Goal: Transaction & Acquisition: Download file/media

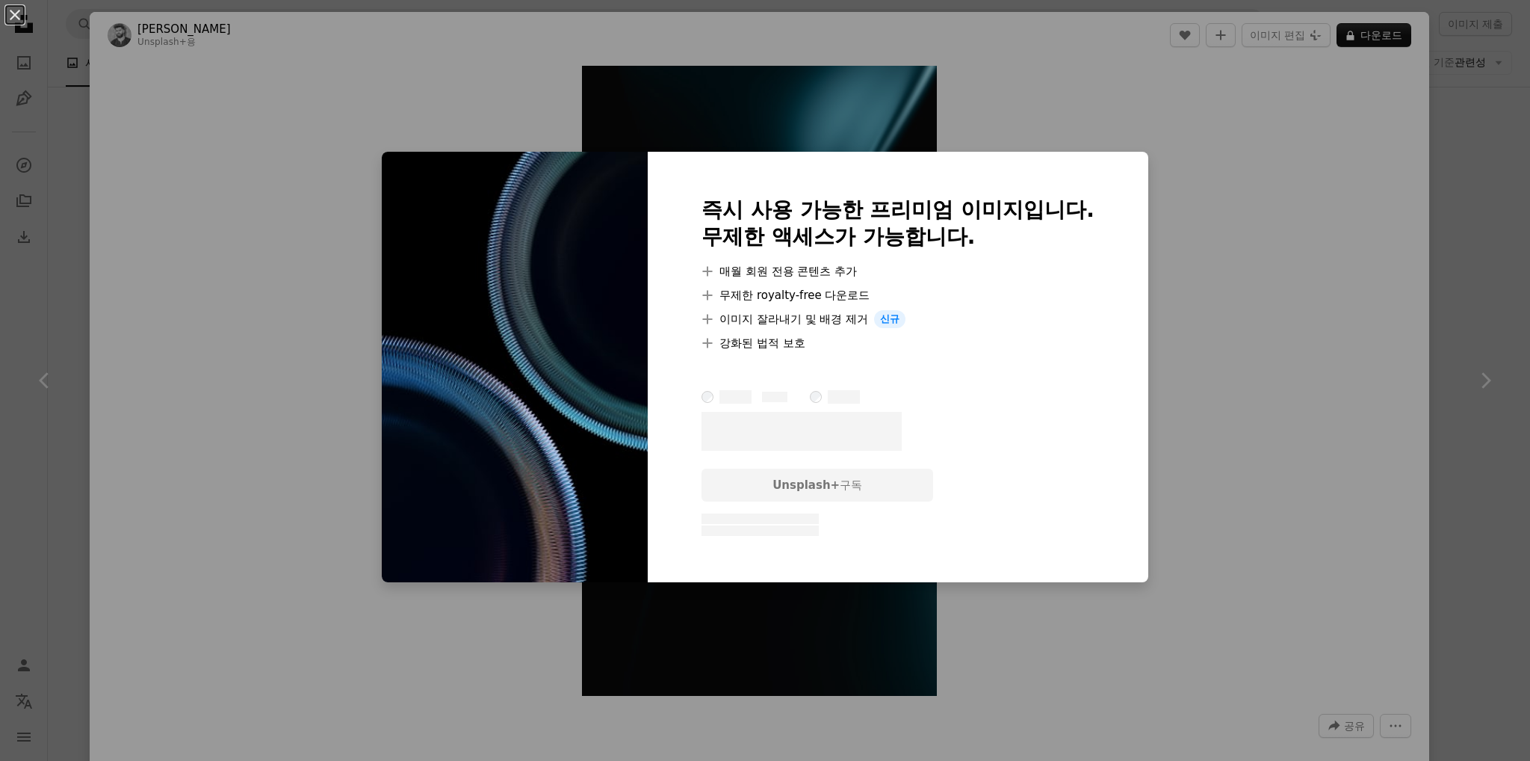
scroll to position [11180, 0]
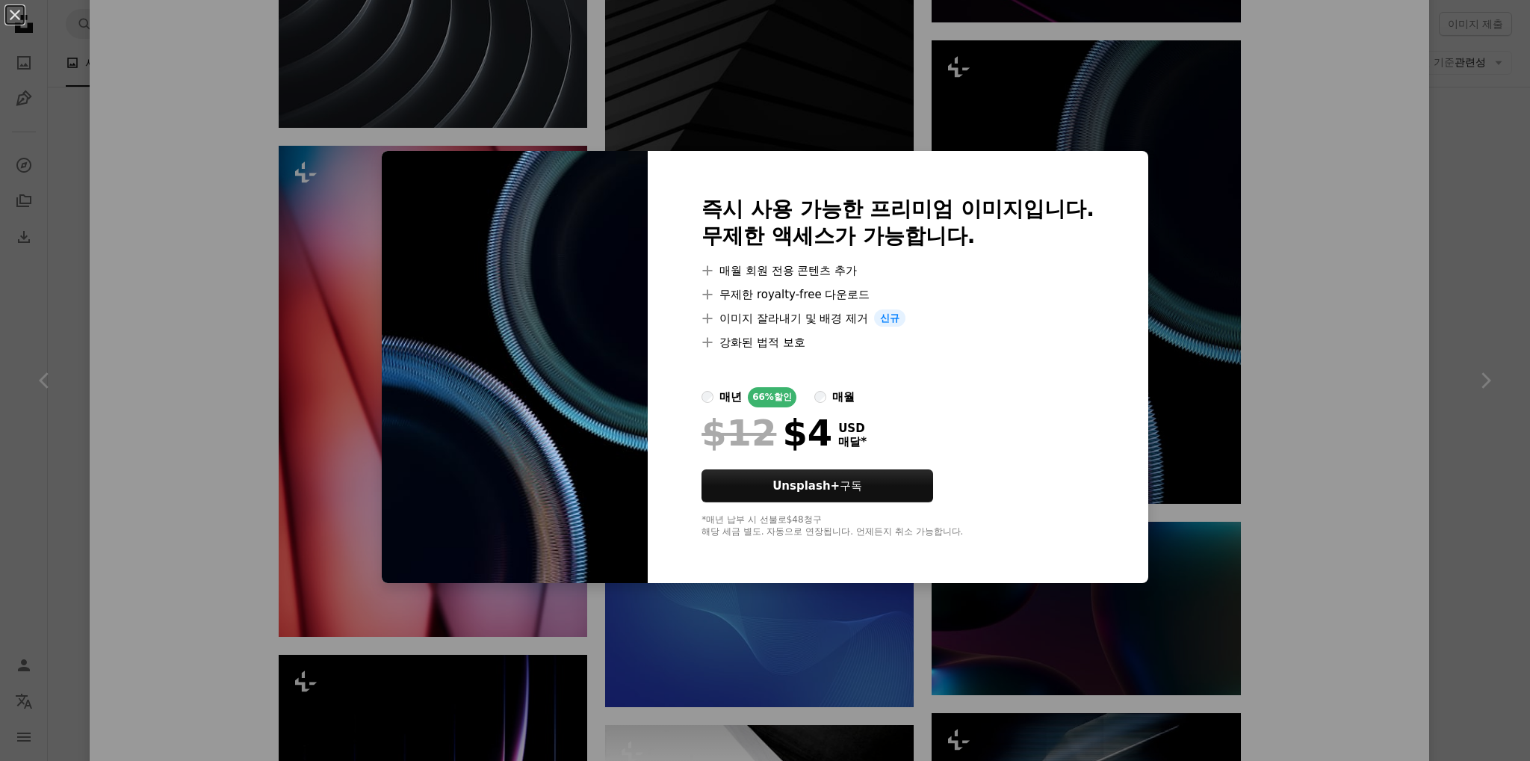
click at [1290, 228] on div "An X shape 즉시 사용 가능한 프리미엄 이미지입니다. 무제한 액세스가 가능합니다. A plus sign 매월 회원 전용 콘텐츠 추가 A…" at bounding box center [765, 380] width 1530 height 761
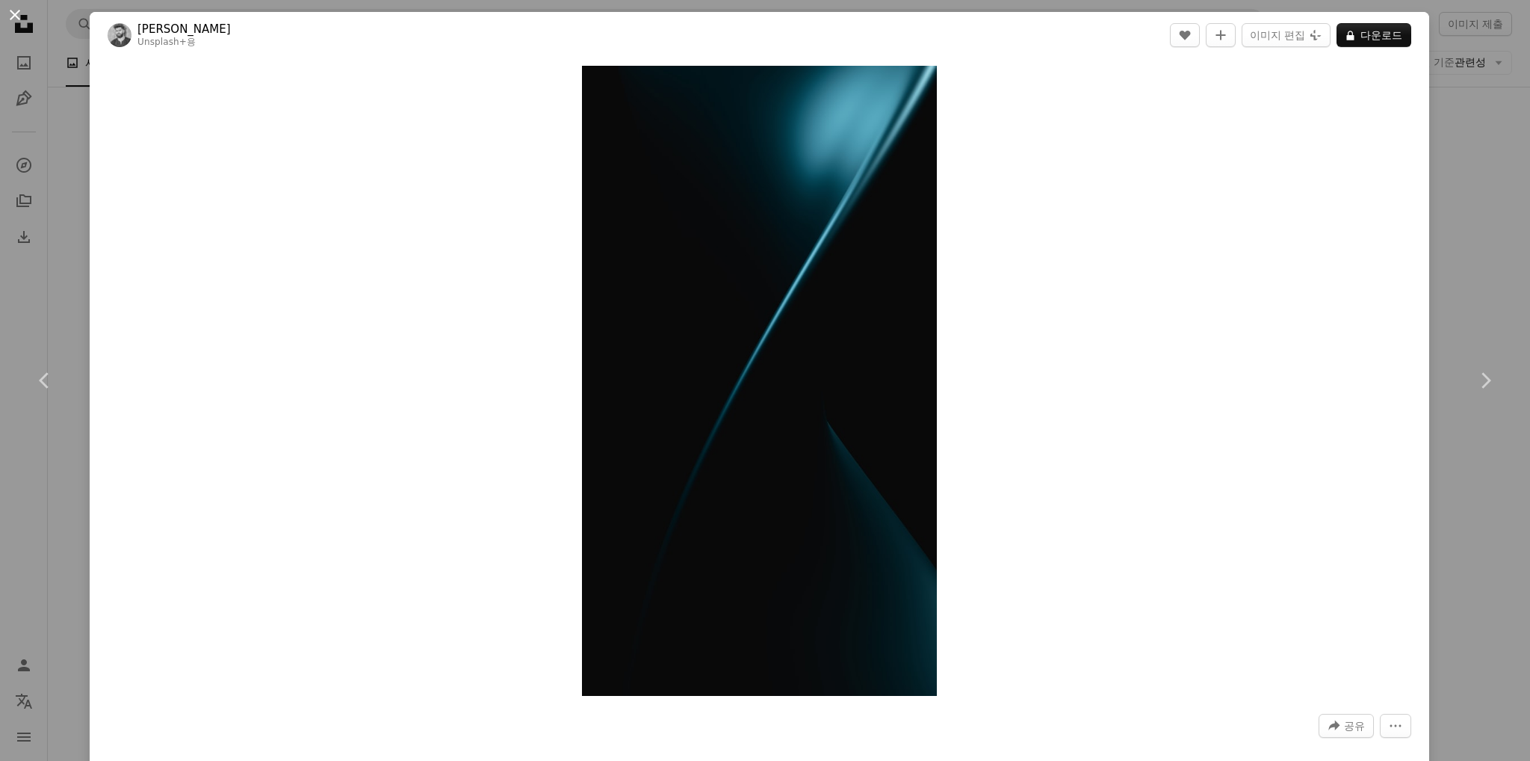
click at [19, 20] on button "An X shape" at bounding box center [15, 15] width 18 height 18
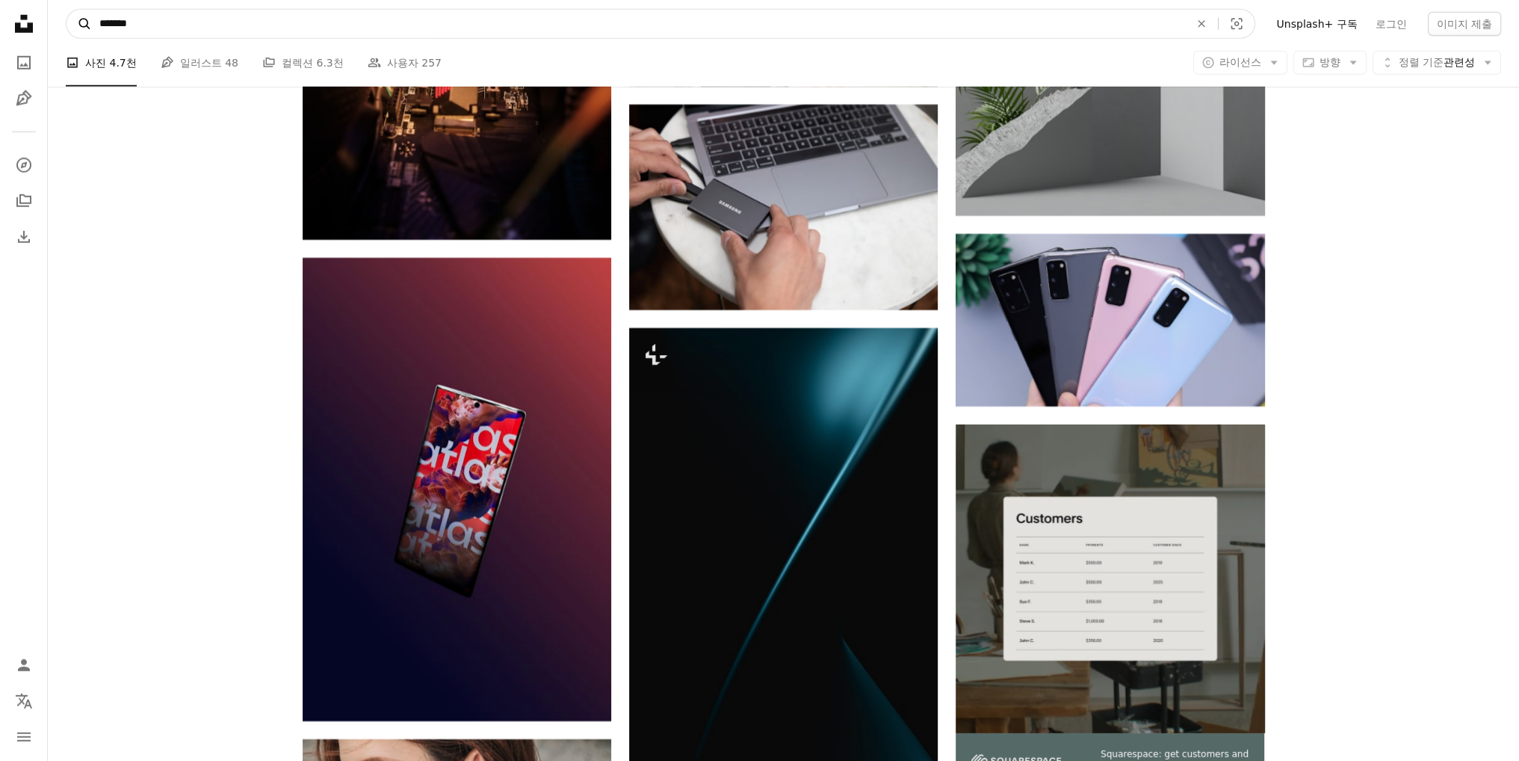
drag, startPoint x: 233, startPoint y: 25, endPoint x: 81, endPoint y: 22, distance: 152.5
click at [81, 22] on form "A magnifying glass ******* An X shape Visual search" at bounding box center [660, 24] width 1189 height 30
type input "*******"
click button "A magnifying glass" at bounding box center [78, 24] width 25 height 28
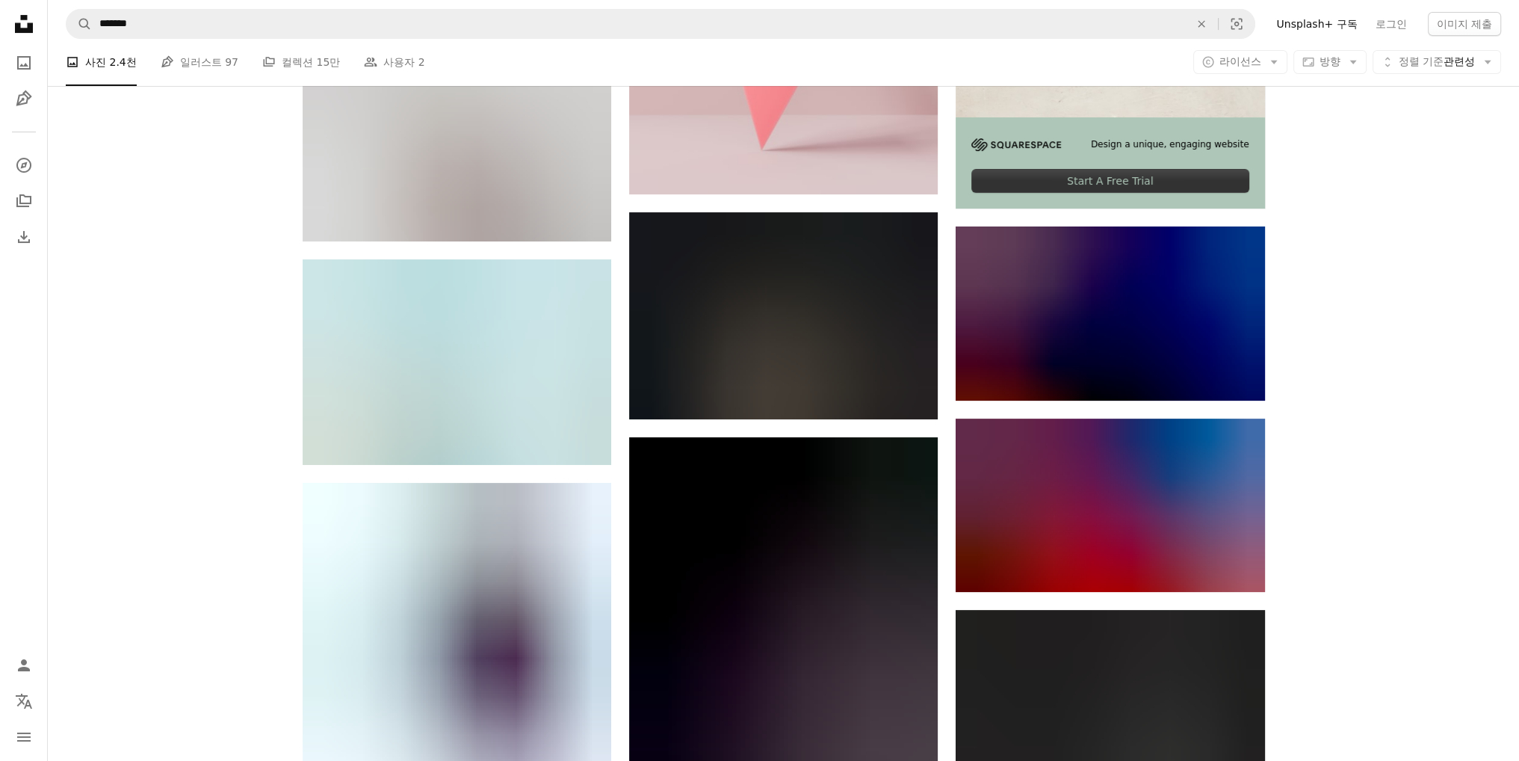
scroll to position [374, 0]
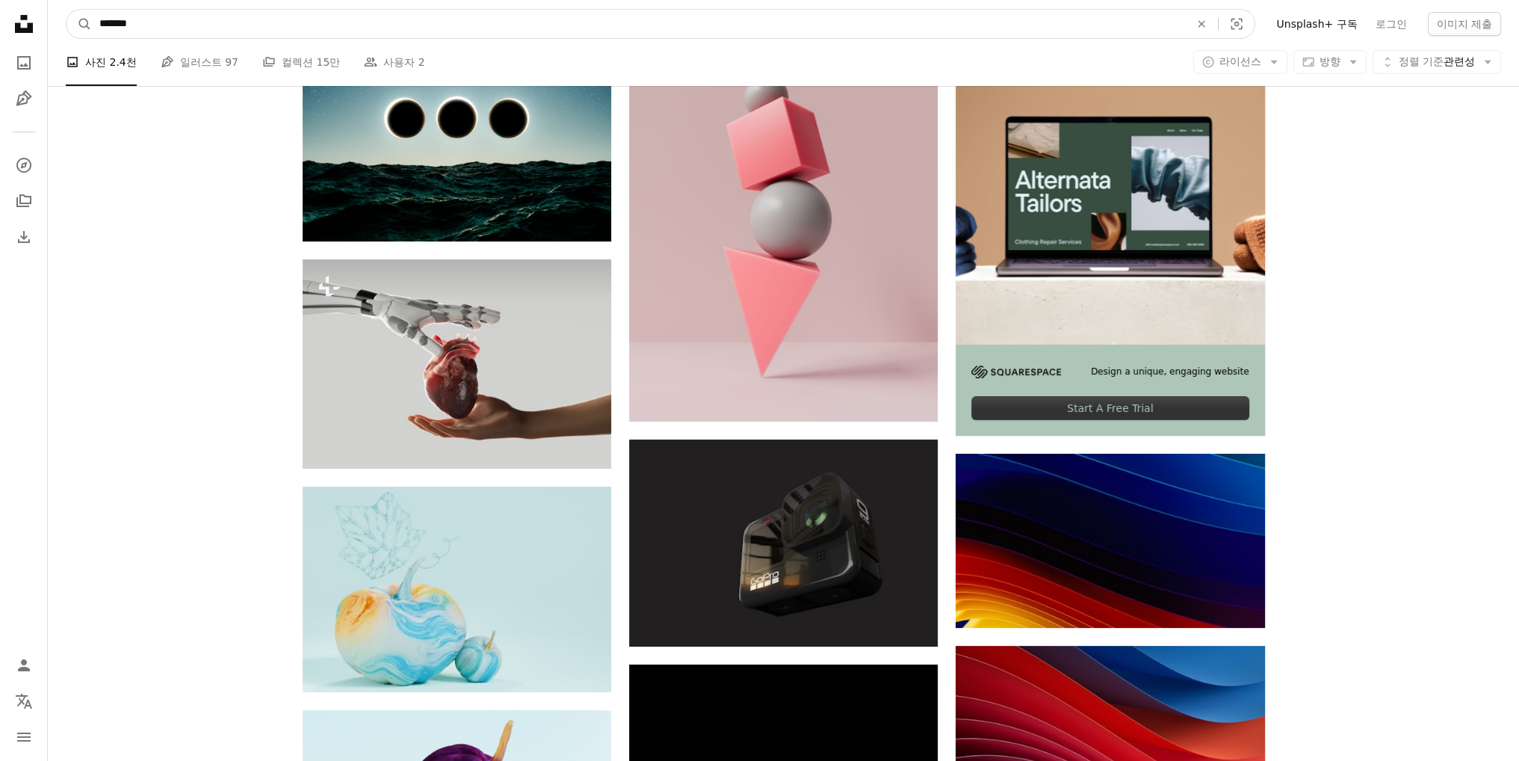
drag, startPoint x: 210, startPoint y: 22, endPoint x: 6, endPoint y: 25, distance: 204.0
type input "*"
type input "******"
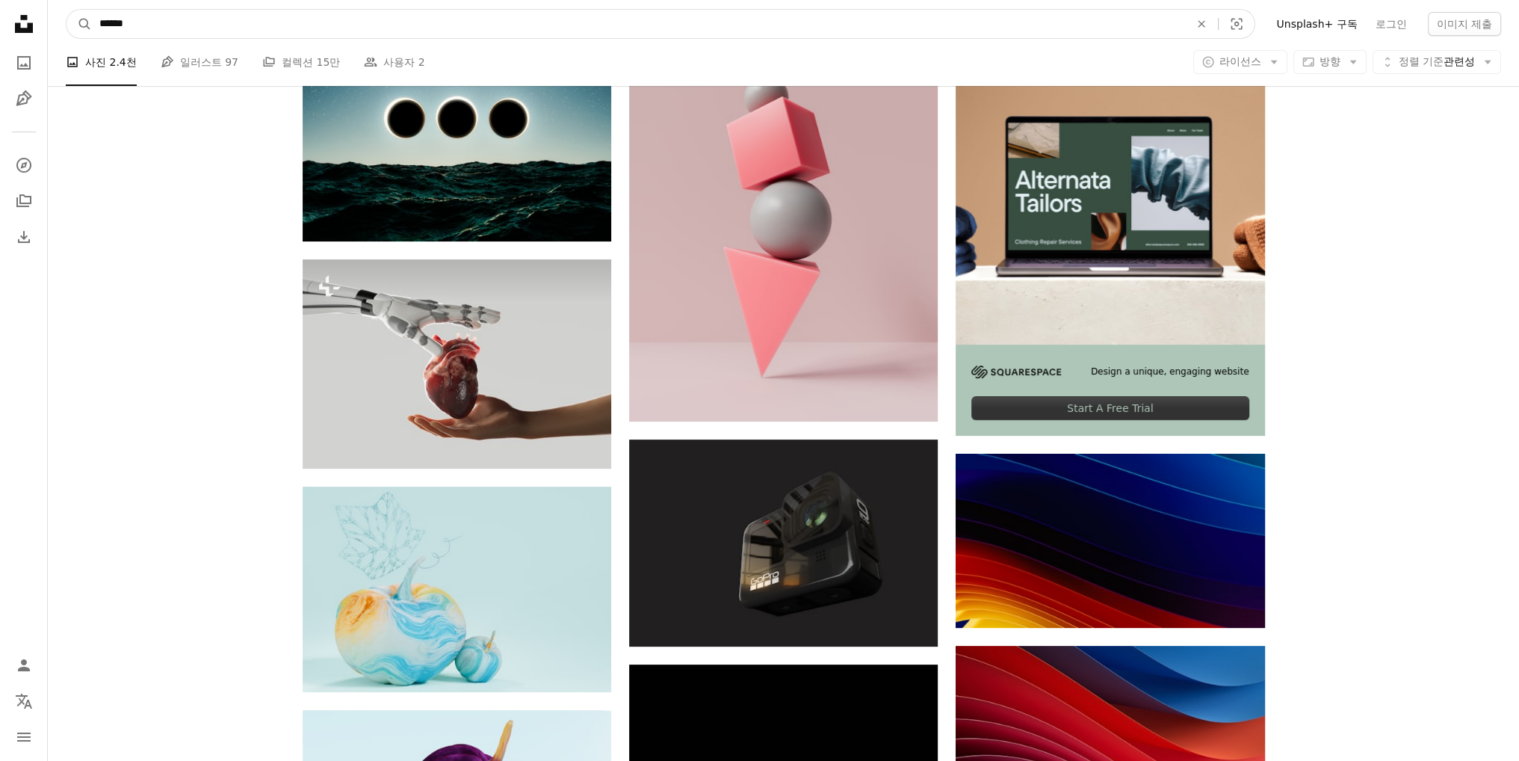
click button "A magnifying glass" at bounding box center [78, 24] width 25 height 28
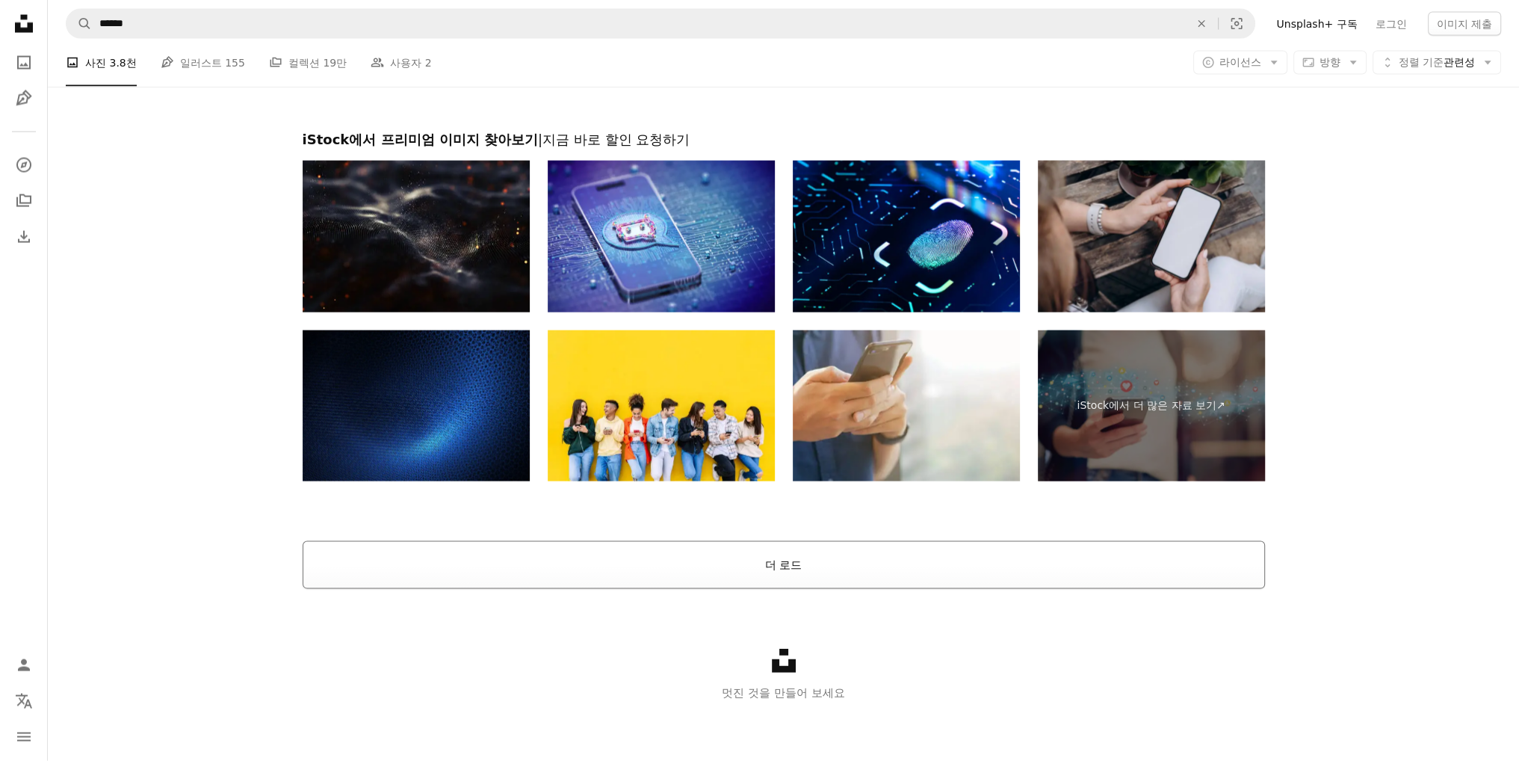
click at [830, 576] on button "더 로드" at bounding box center [784, 565] width 962 height 48
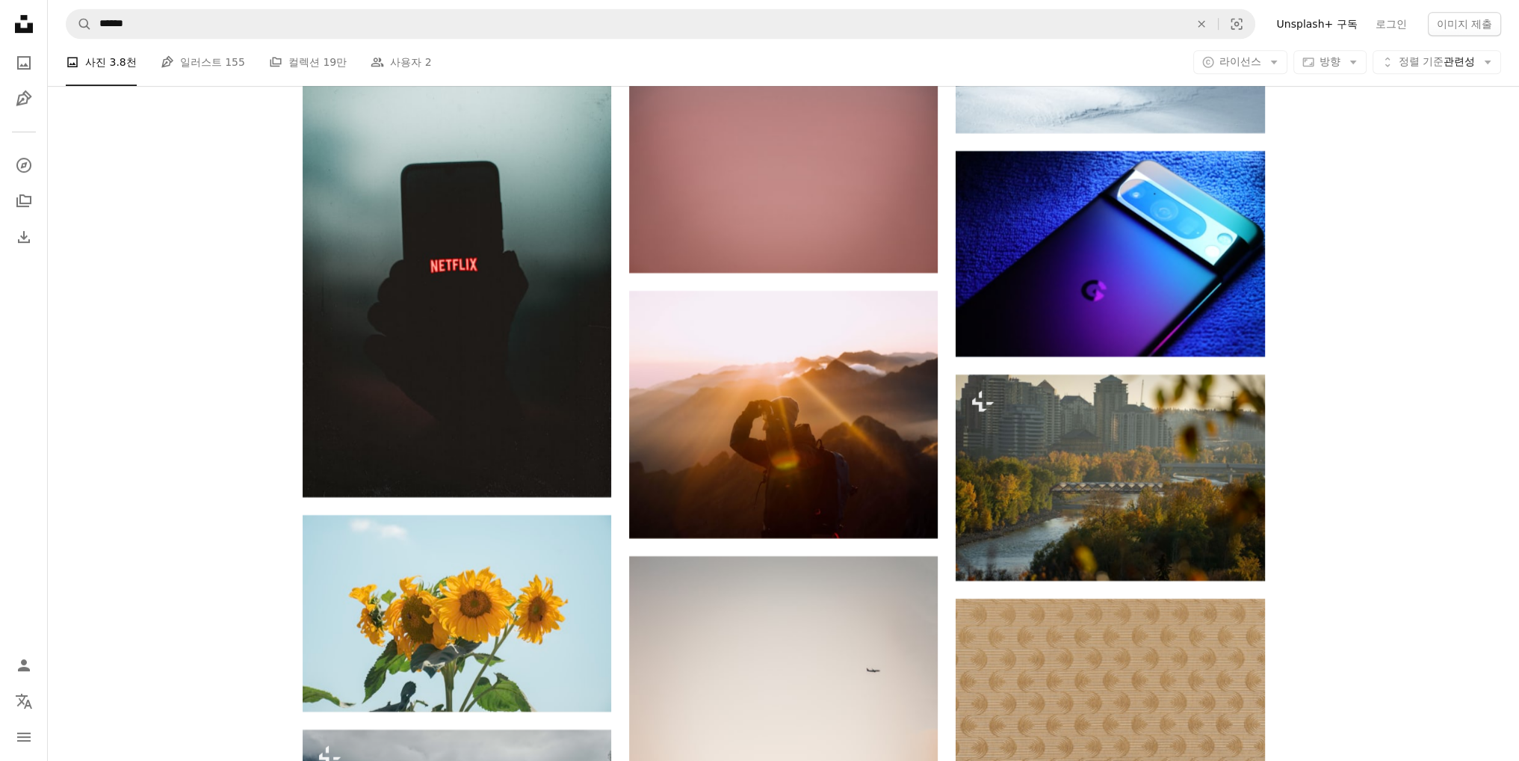
scroll to position [54277, 0]
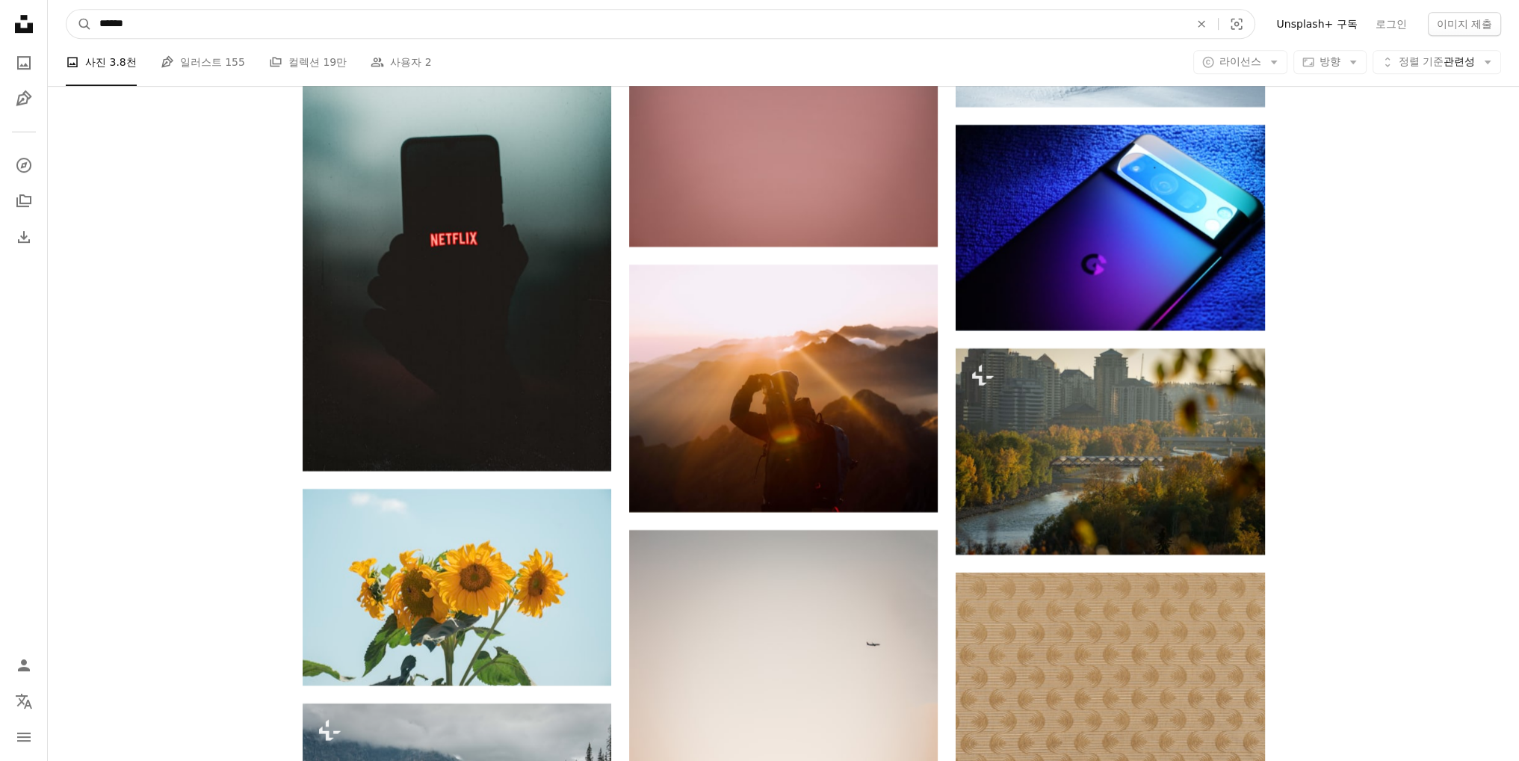
drag, startPoint x: 118, startPoint y: 23, endPoint x: 96, endPoint y: 22, distance: 22.5
click at [96, 22] on input "******" at bounding box center [638, 24] width 1093 height 28
type input "******"
click button "A magnifying glass" at bounding box center [78, 24] width 25 height 28
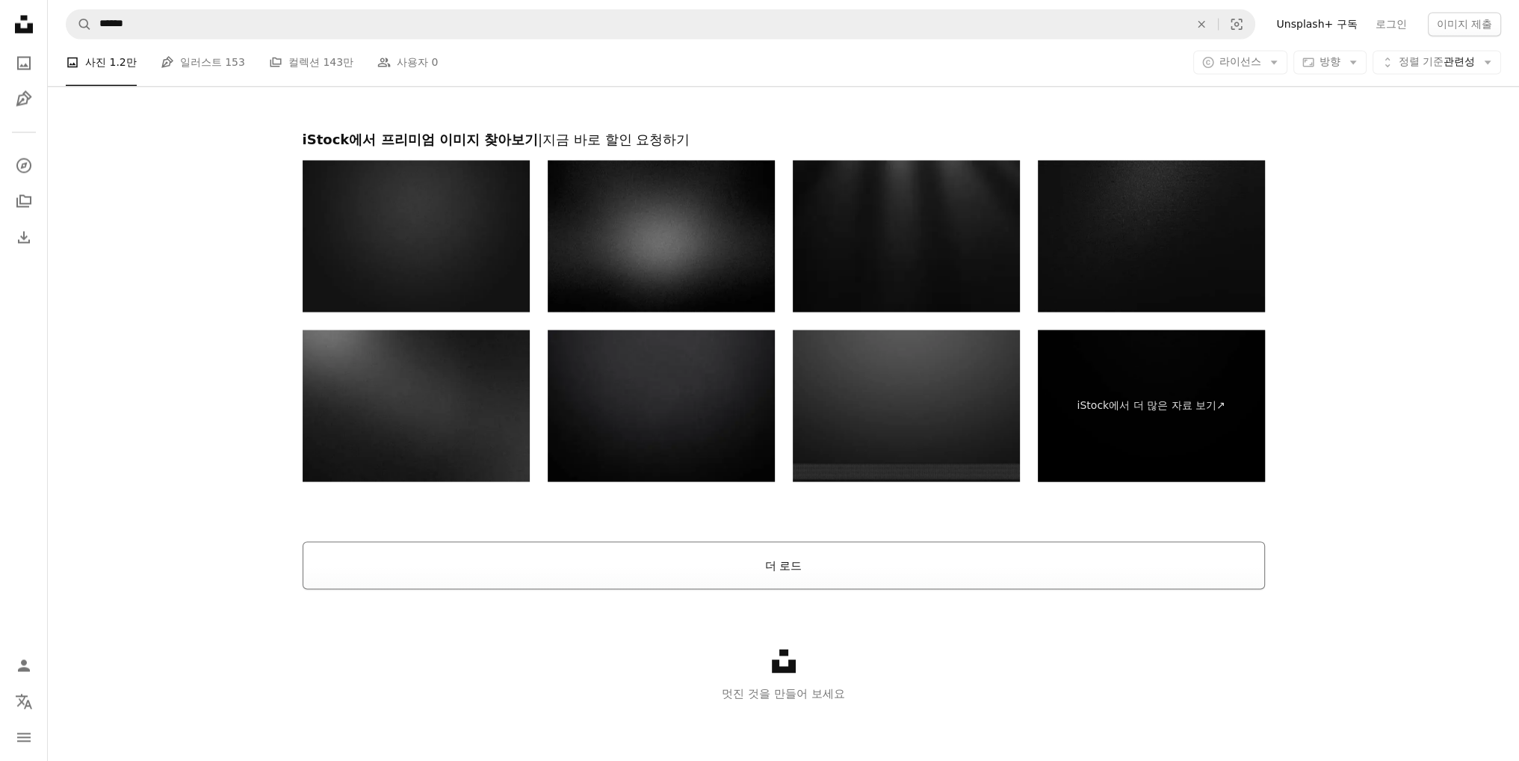
click at [923, 580] on button "더 로드" at bounding box center [784, 565] width 962 height 48
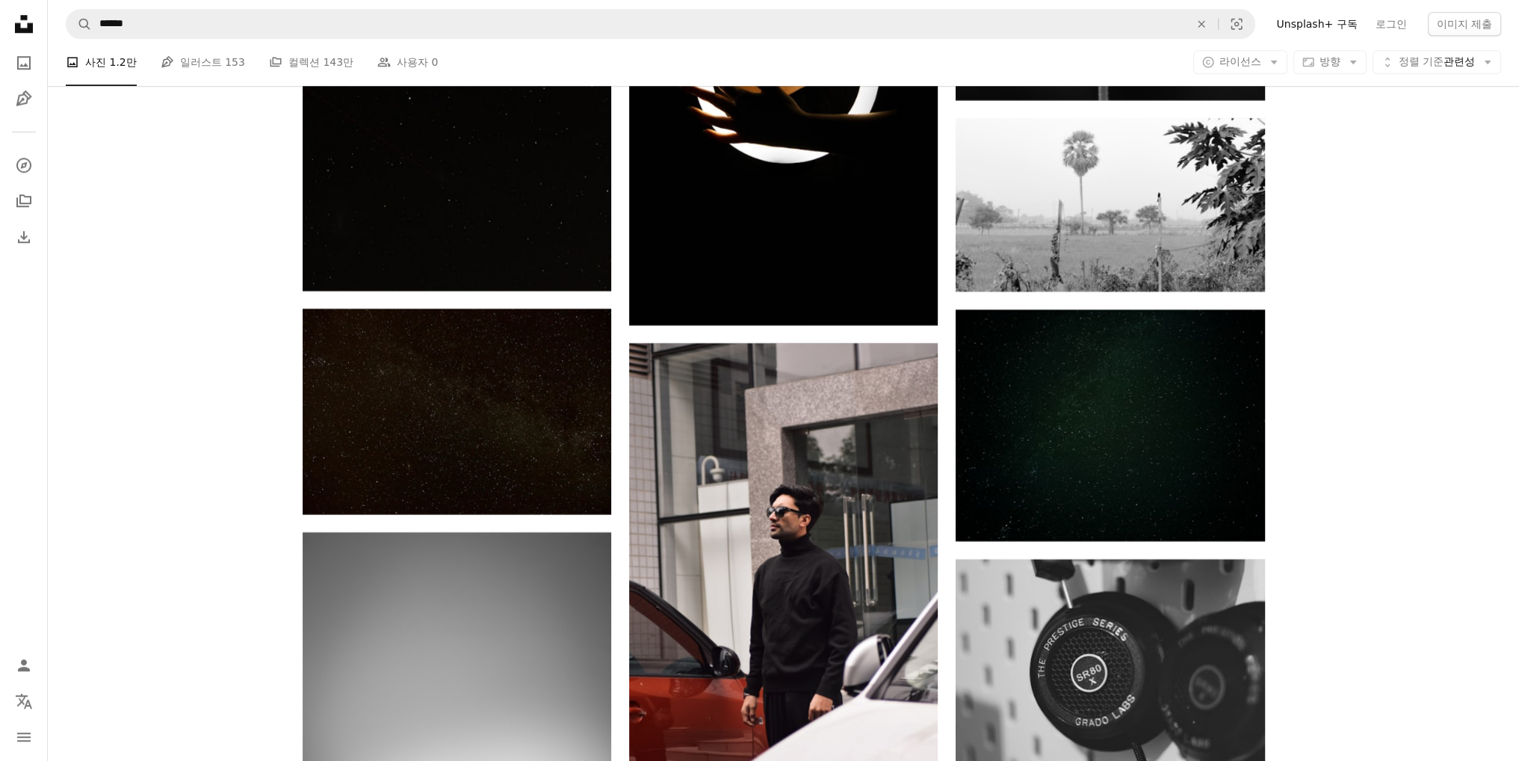
scroll to position [47931, 0]
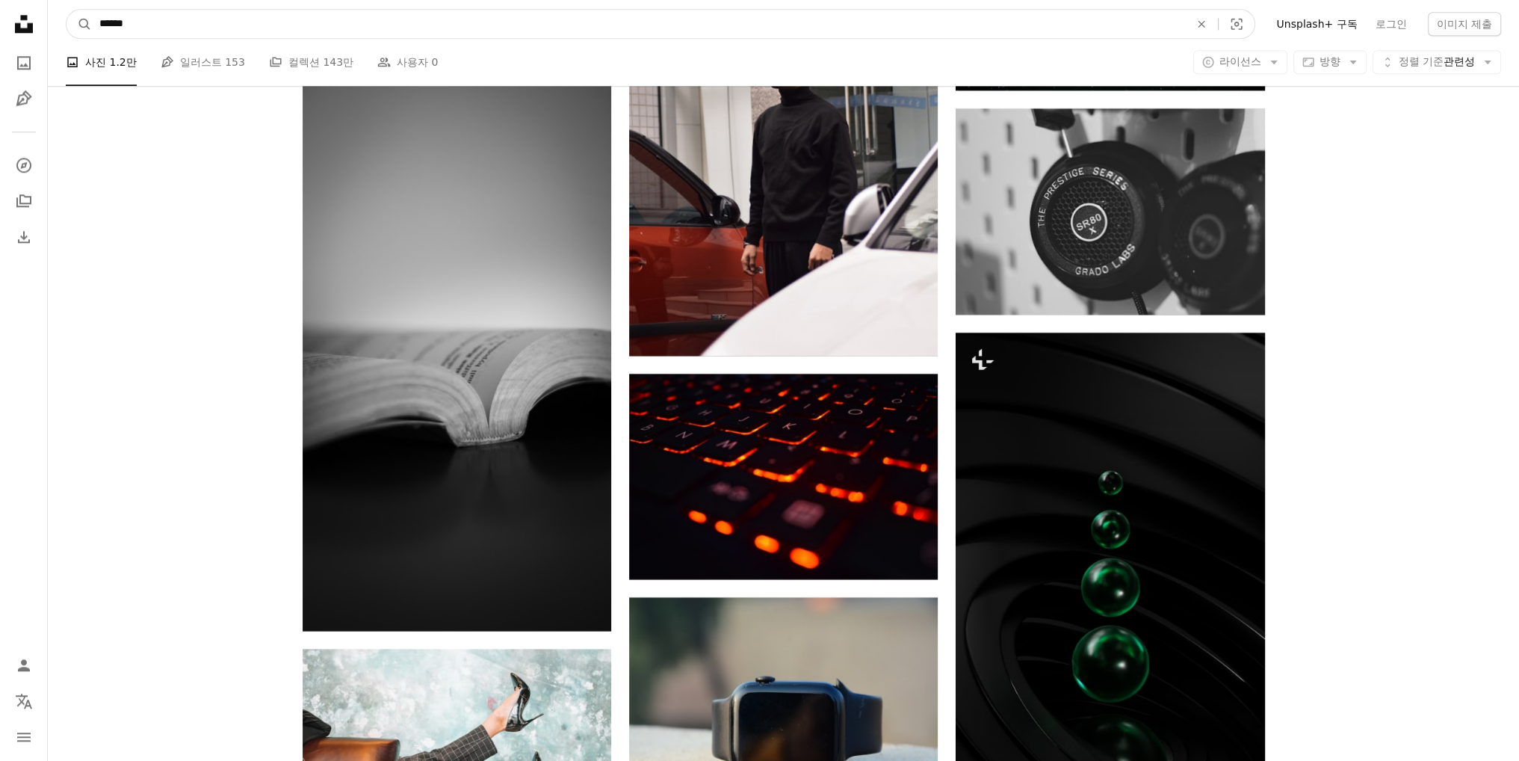
drag, startPoint x: 211, startPoint y: 31, endPoint x: 59, endPoint y: 36, distance: 151.8
click at [60, 36] on nav "A magnifying glass ****** An X shape Visual search Filters Unsplash+ 구독 로그인 이미지…" at bounding box center [783, 24] width 1471 height 48
type input "*"
type input "********"
click at [66, 10] on button "A magnifying glass" at bounding box center [78, 24] width 25 height 28
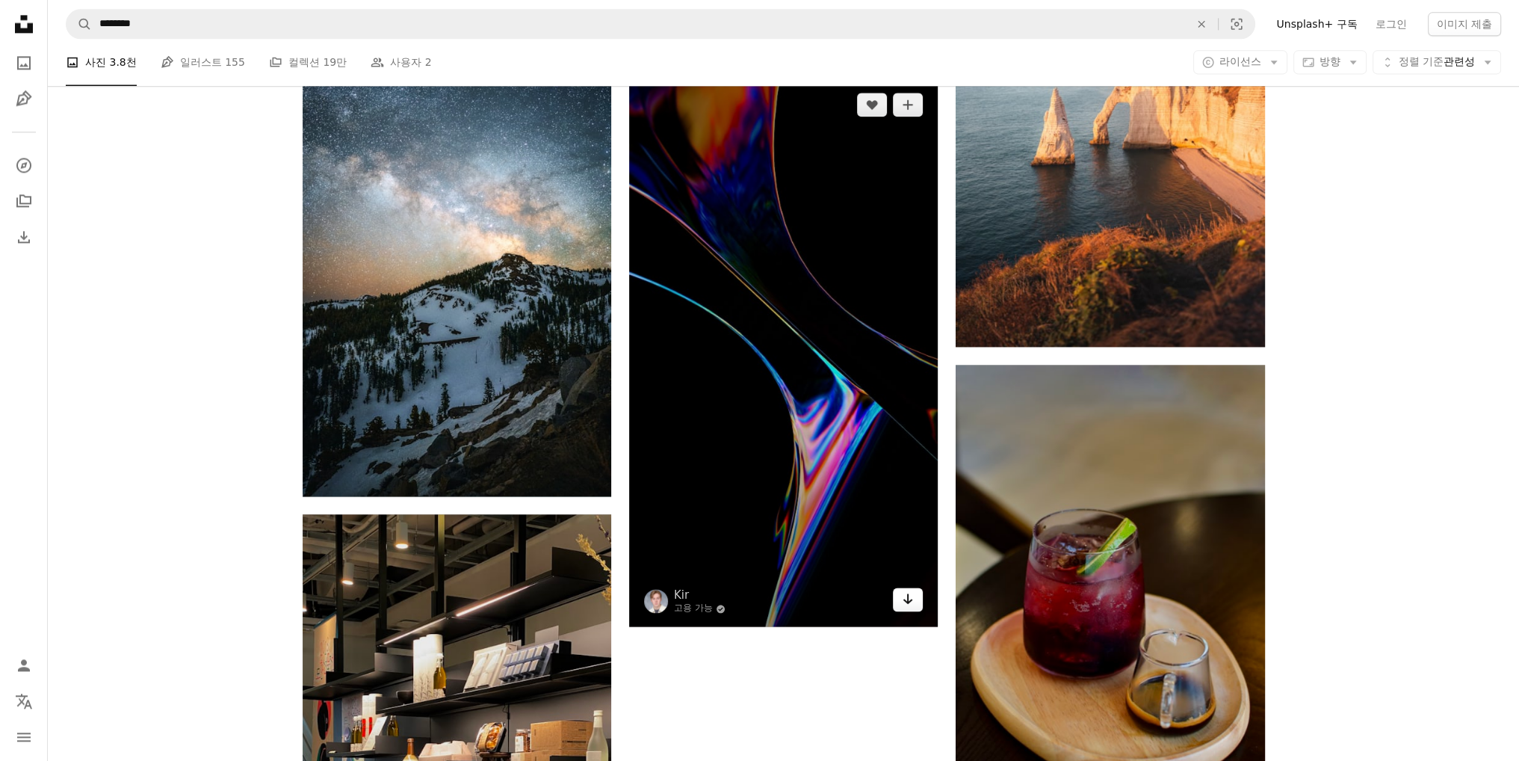
scroll to position [2839, 0]
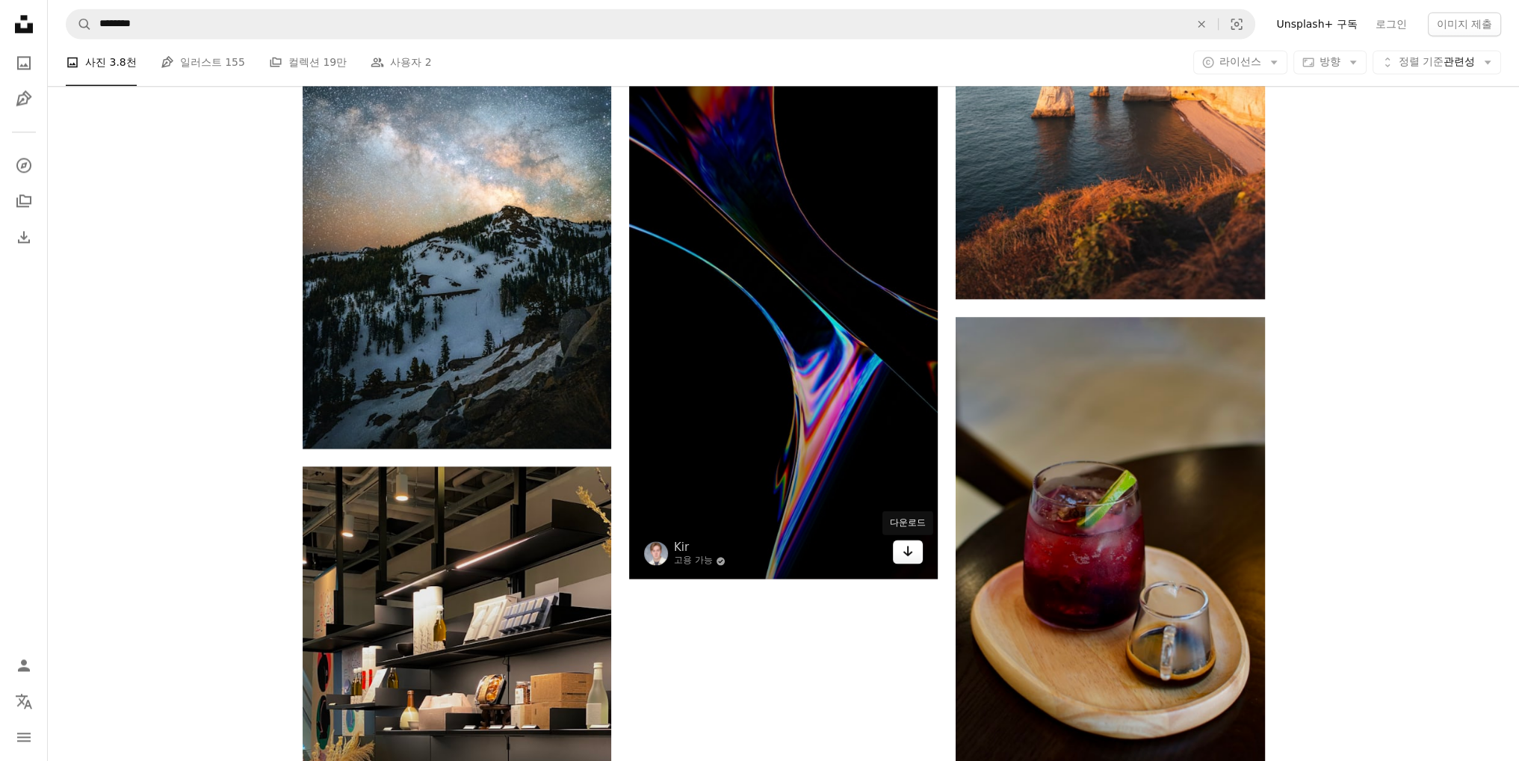
click at [909, 560] on icon "Arrow pointing down" at bounding box center [908, 551] width 12 height 18
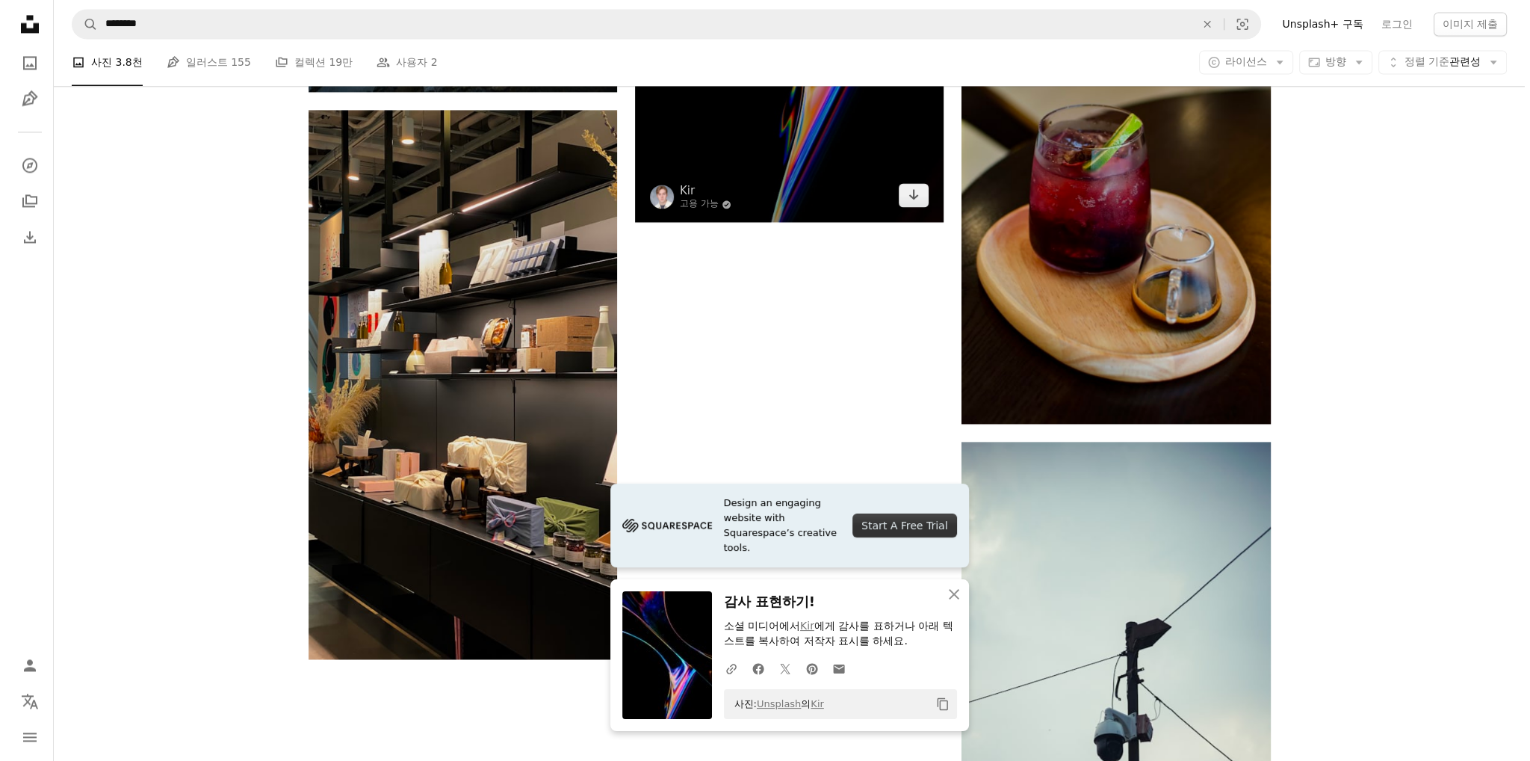
scroll to position [3063, 0]
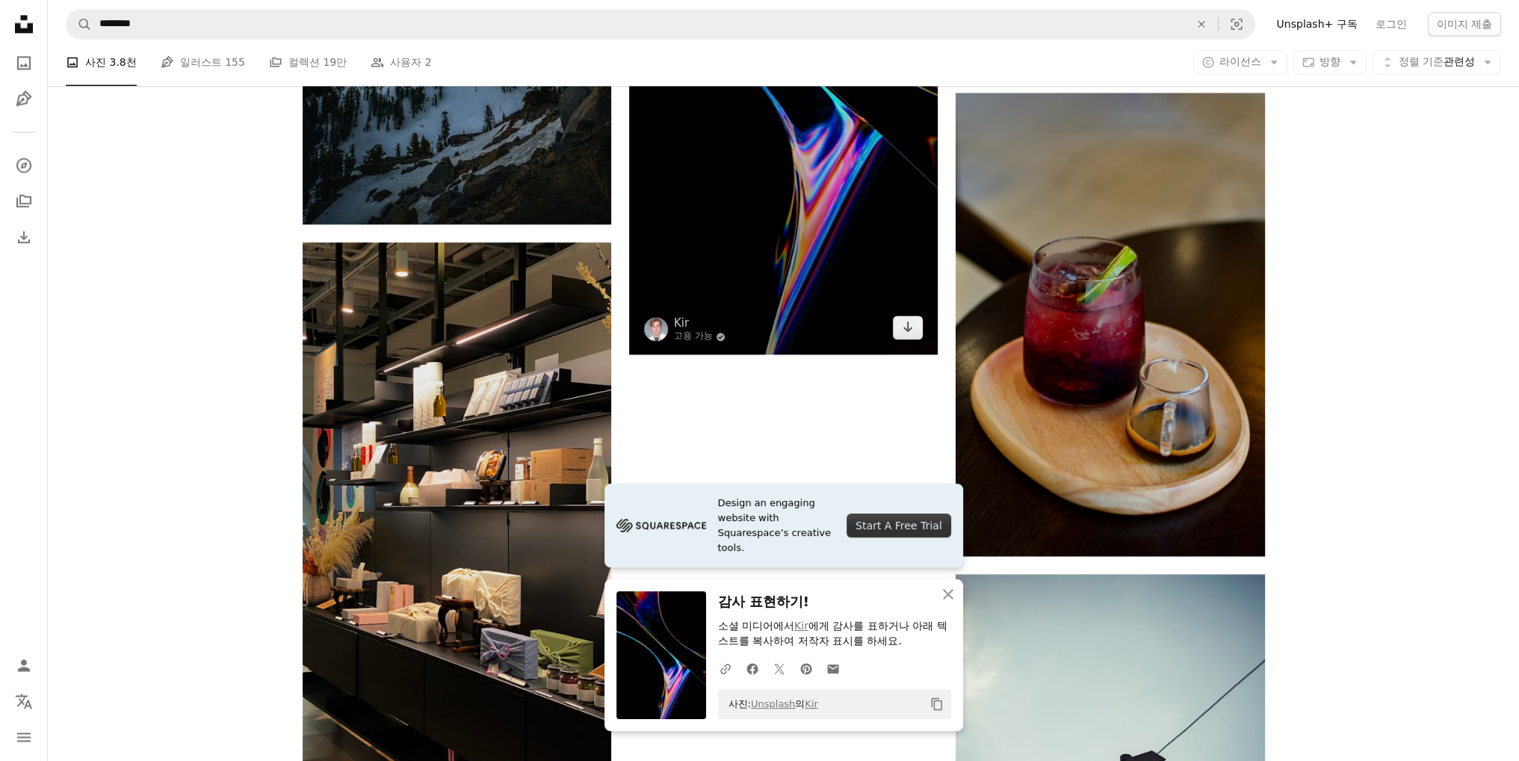
click at [855, 220] on img at bounding box center [783, 80] width 309 height 549
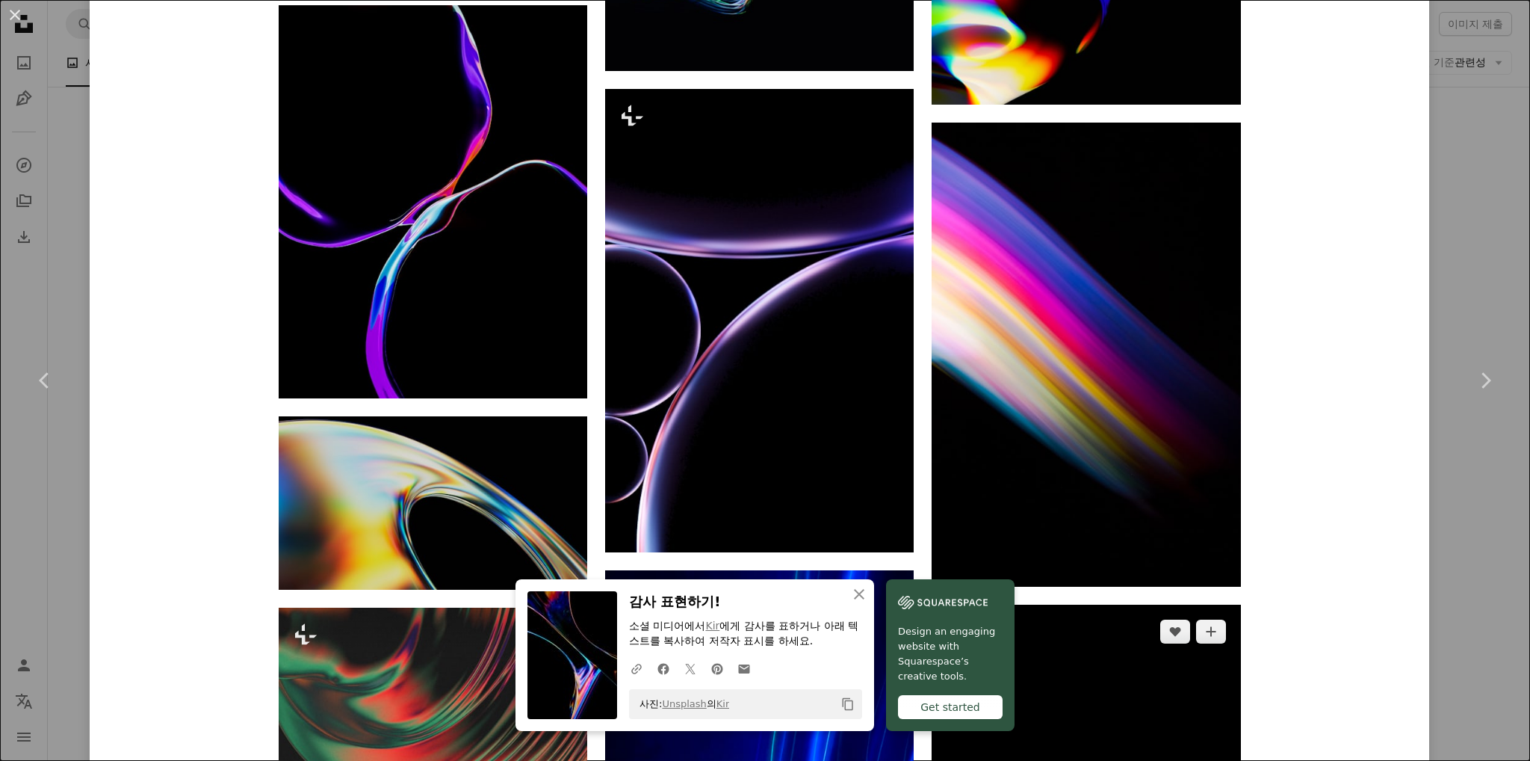
scroll to position [2690, 0]
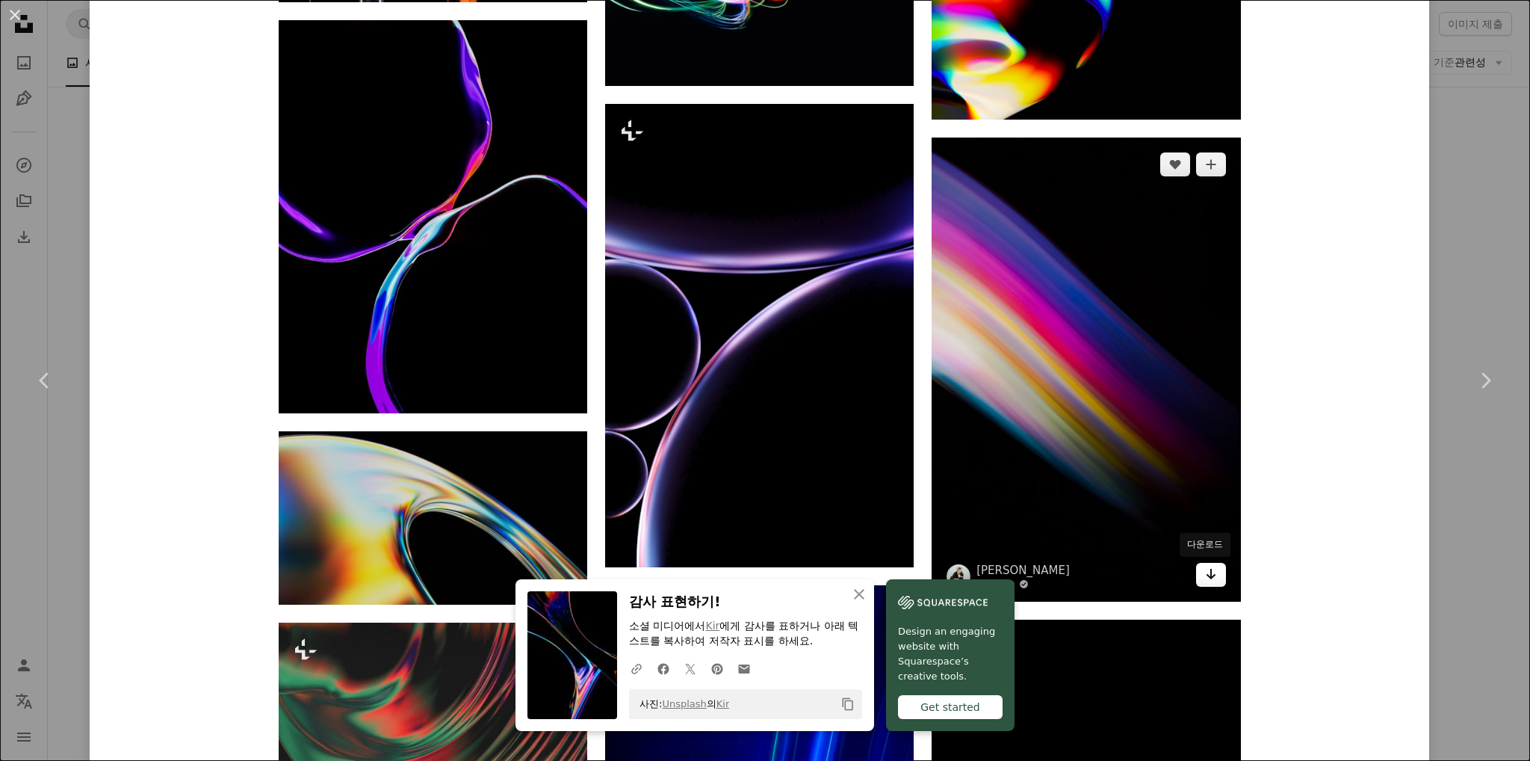
click at [1210, 584] on link "Arrow pointing down" at bounding box center [1211, 575] width 30 height 24
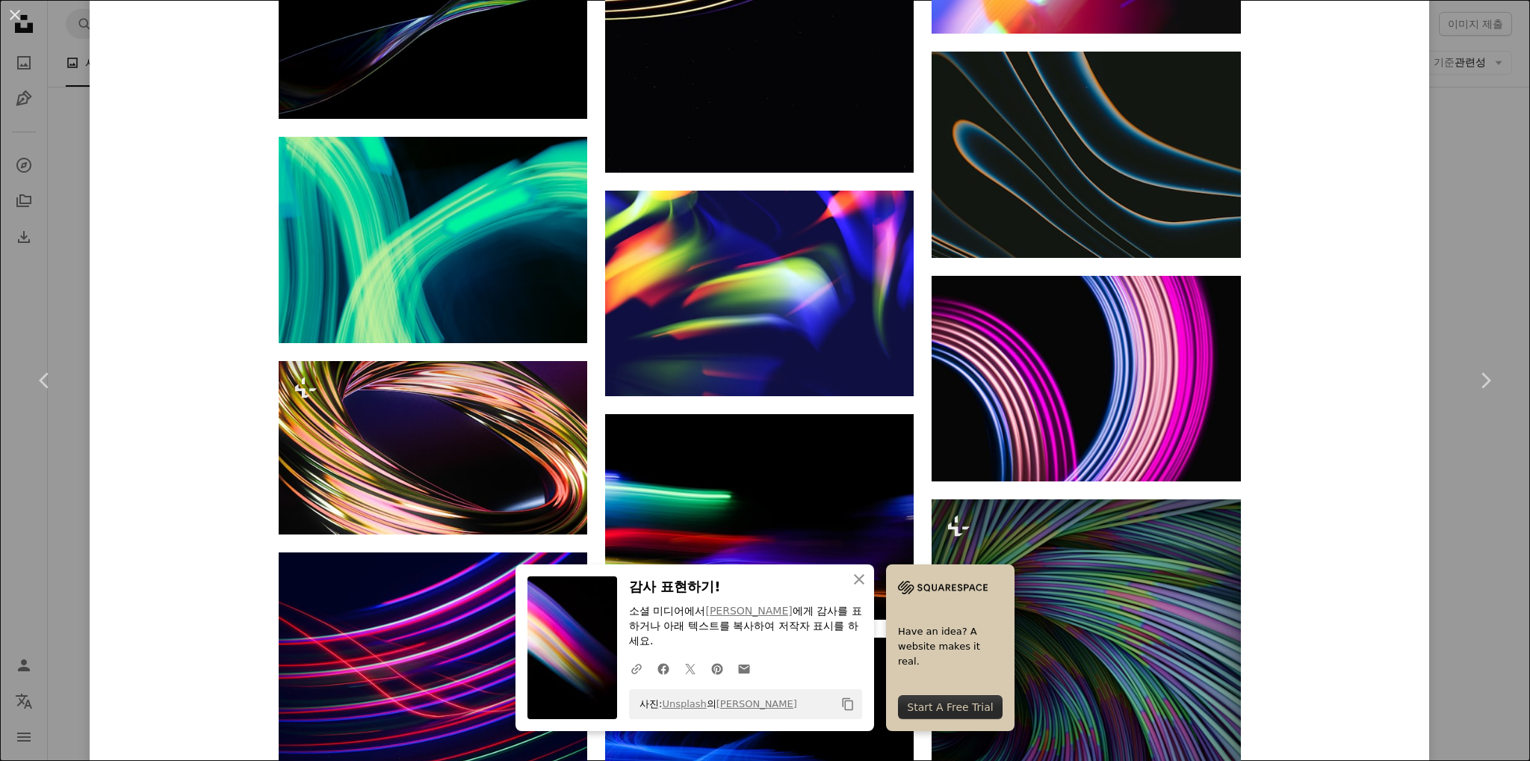
scroll to position [7804, 0]
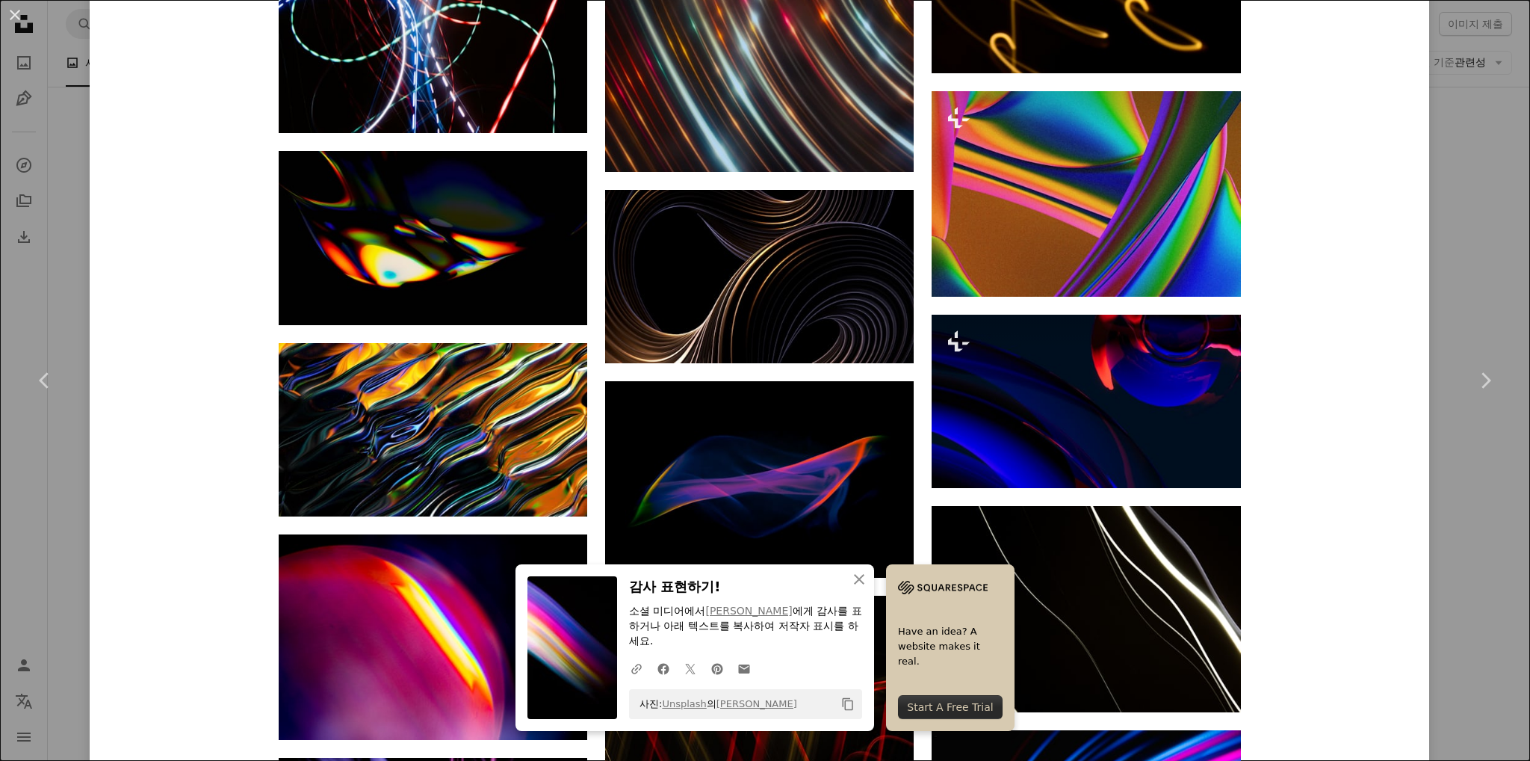
scroll to position [22234, 0]
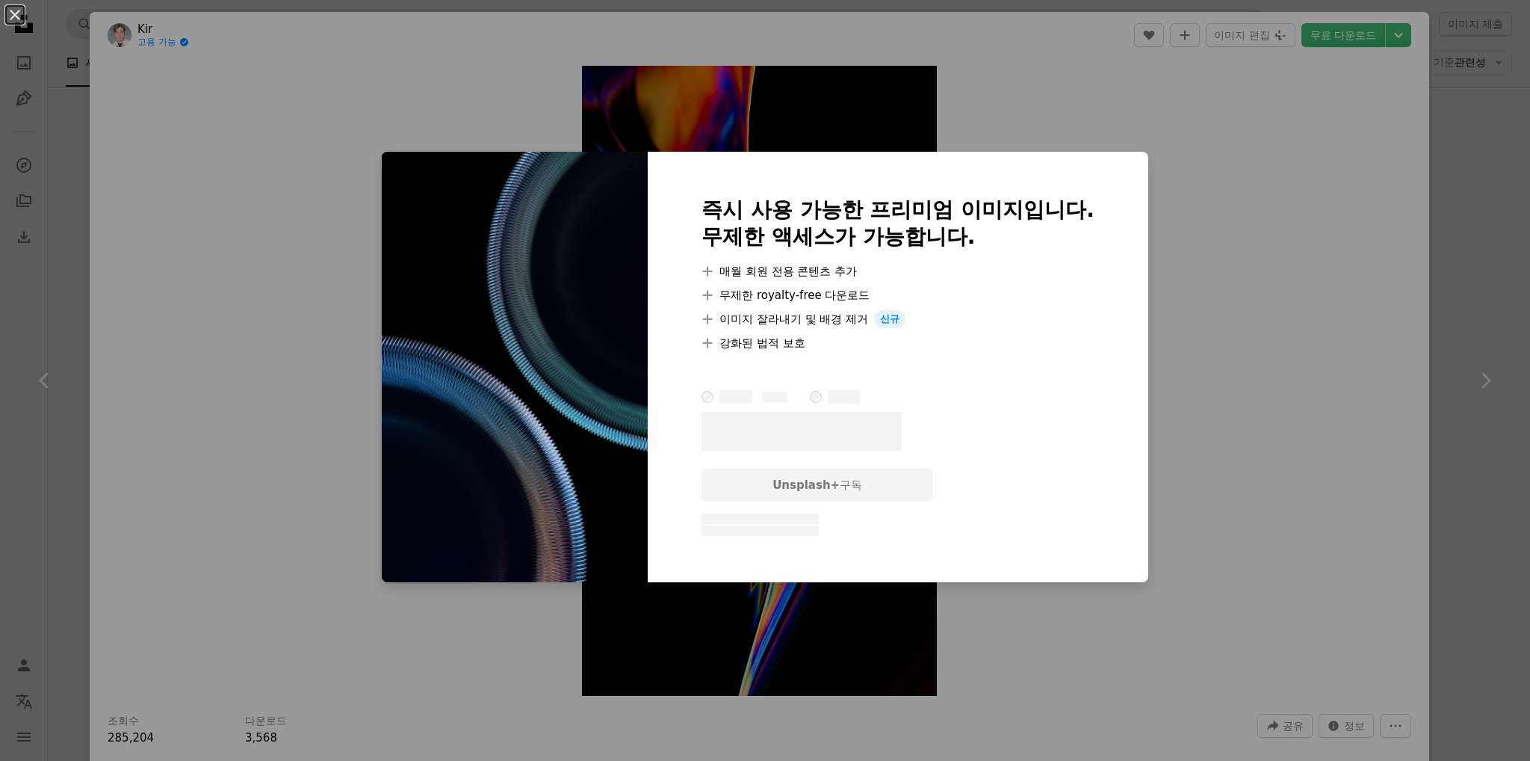
scroll to position [33441, 0]
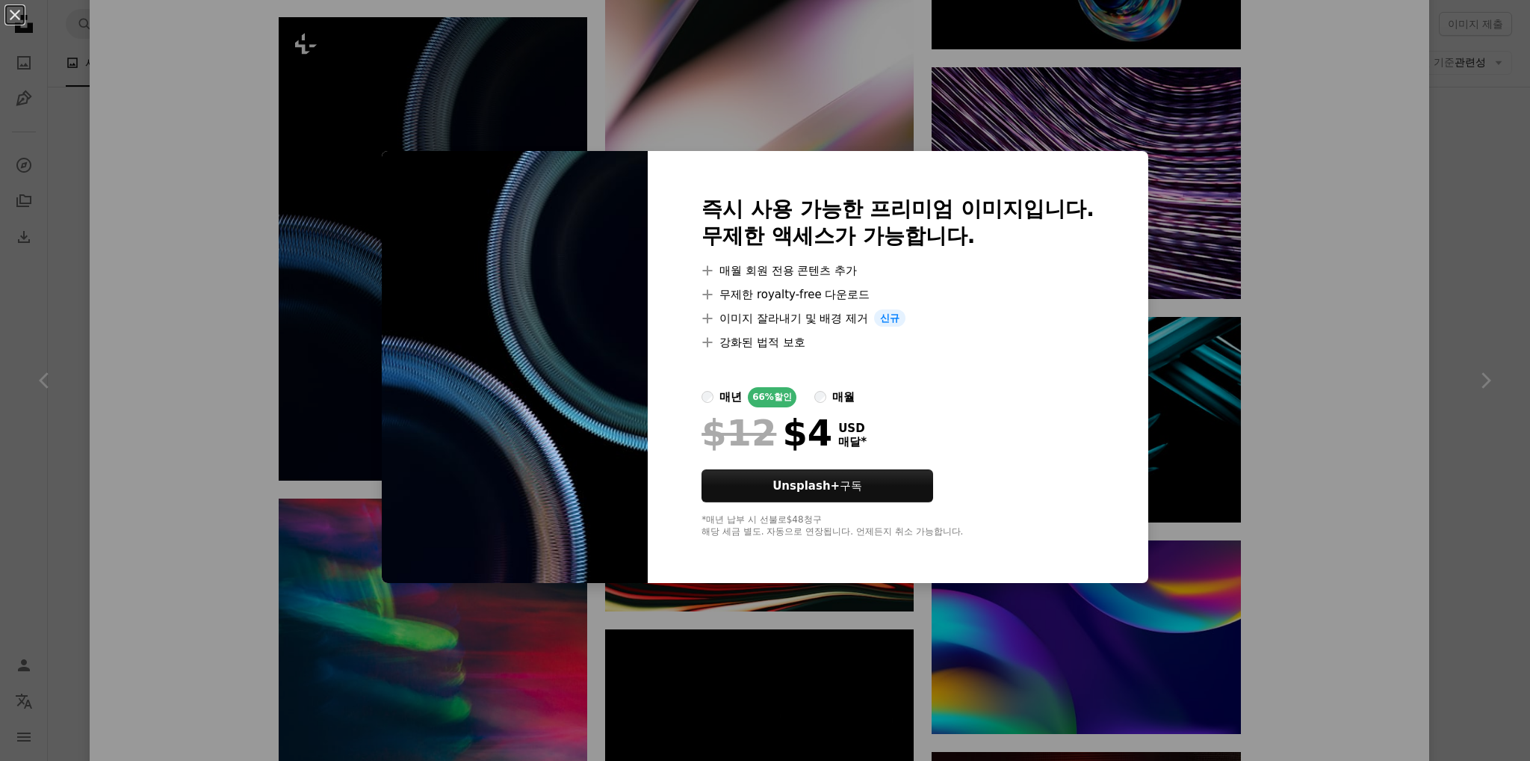
click at [1297, 232] on div "An X shape 즉시 사용 가능한 프리미엄 이미지입니다. 무제한 액세스가 가능합니다. A plus sign 매월 회원 전용 콘텐츠 추가 A…" at bounding box center [765, 380] width 1530 height 761
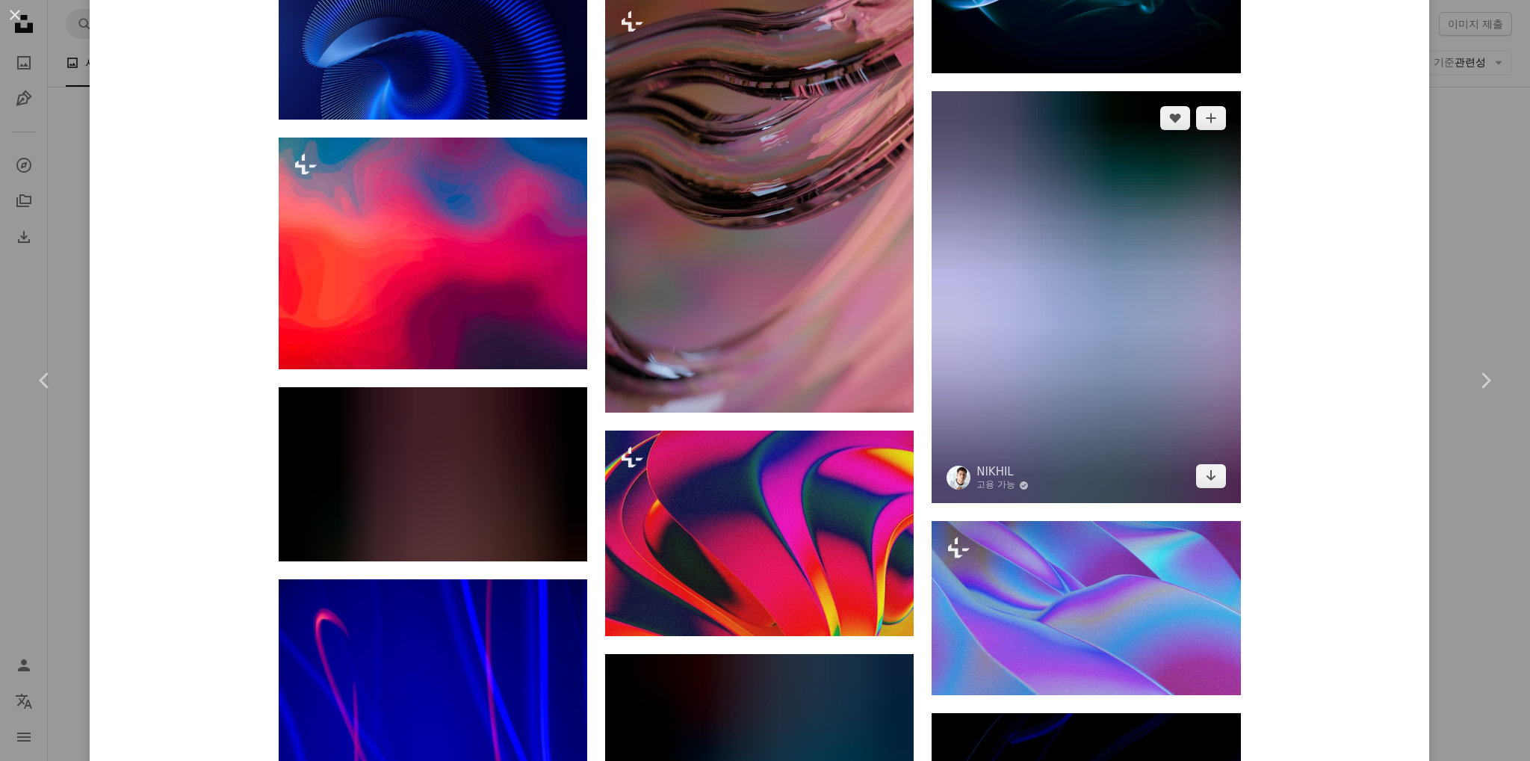
scroll to position [47624, 0]
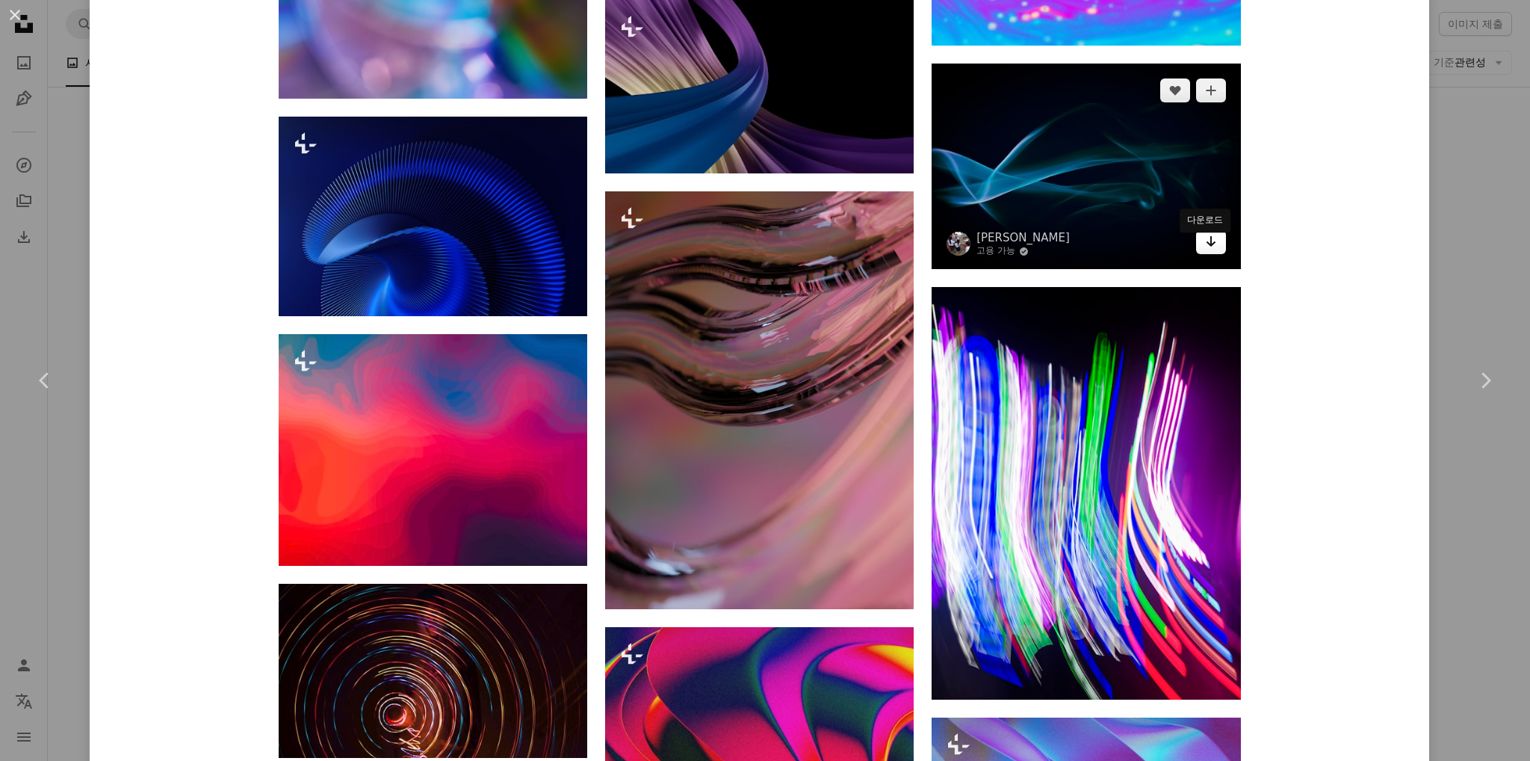
click at [1198, 254] on link "Arrow pointing down" at bounding box center [1211, 242] width 30 height 24
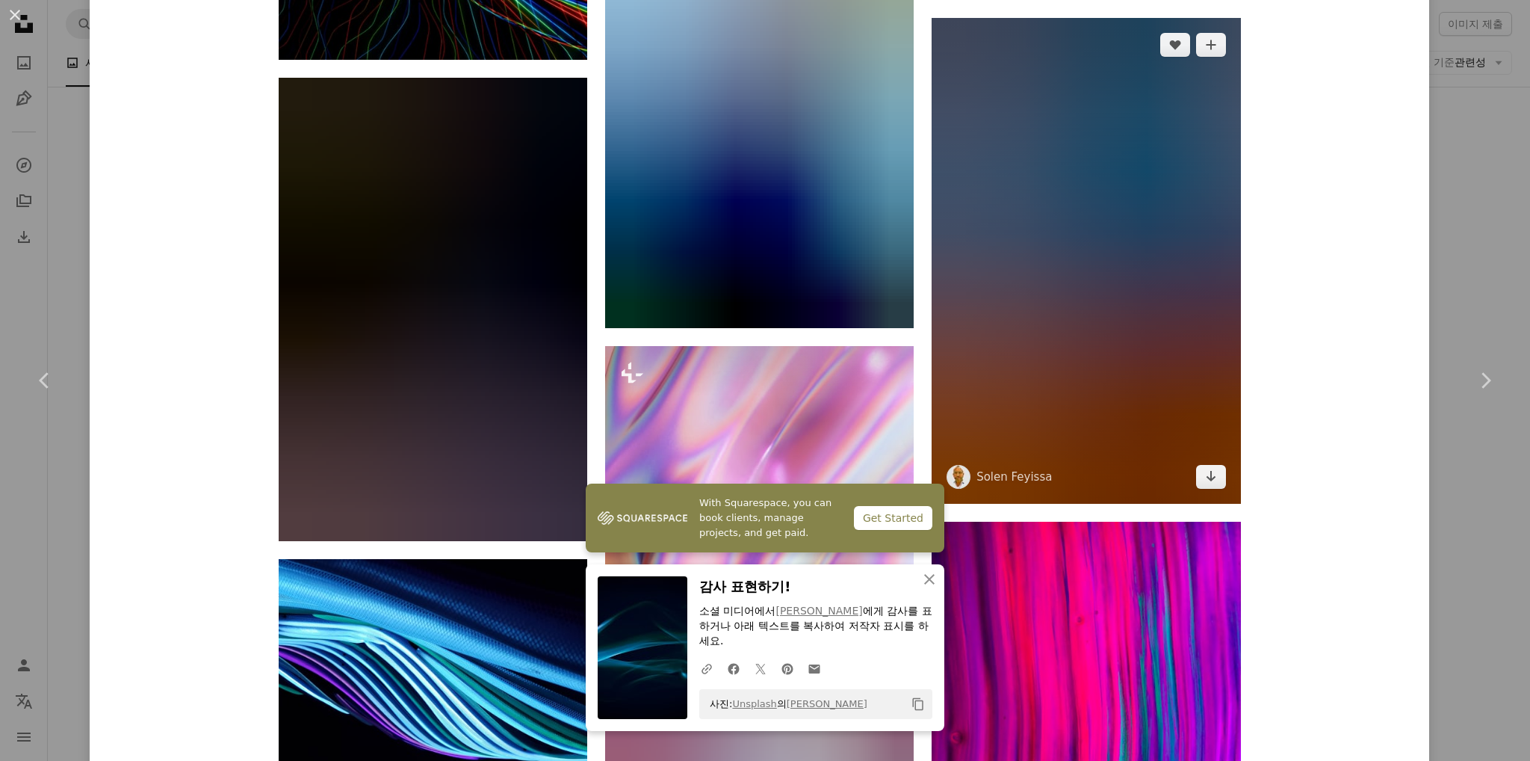
scroll to position [52853, 0]
